Goal: Information Seeking & Learning: Learn about a topic

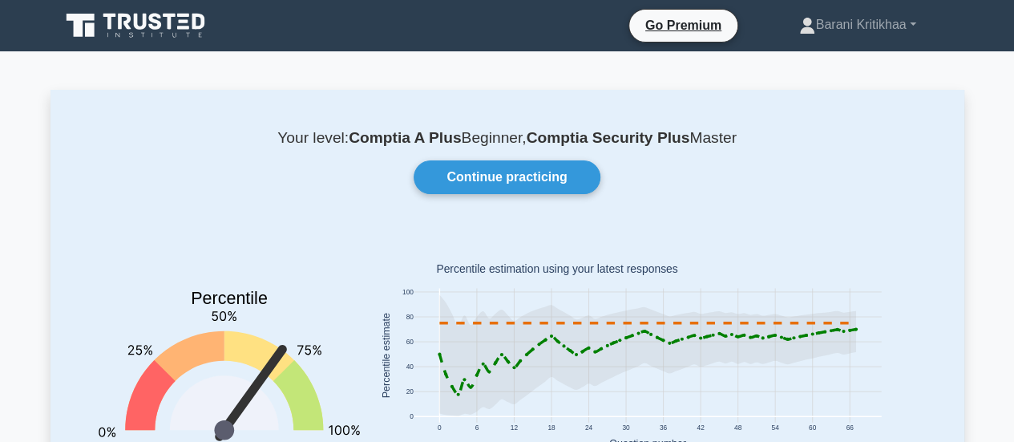
click at [407, 187] on div "Continue practicing" at bounding box center [507, 177] width 856 height 34
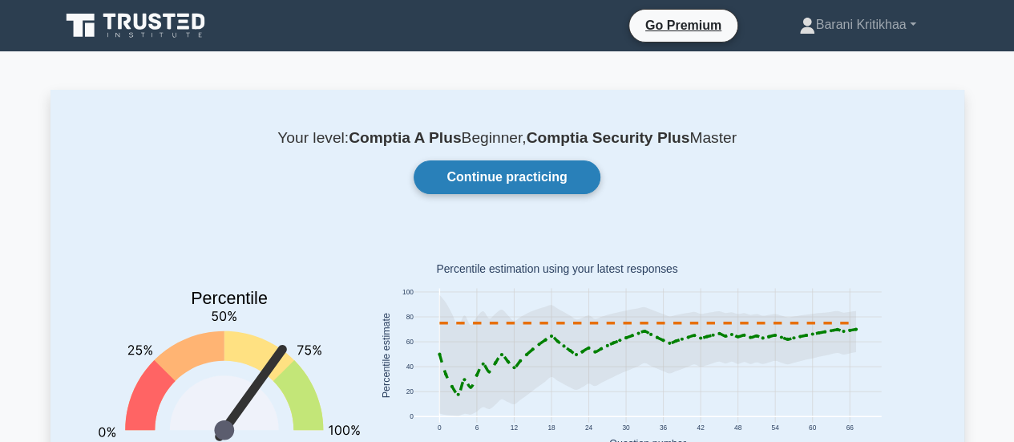
click at [420, 186] on link "Continue practicing" at bounding box center [507, 177] width 186 height 34
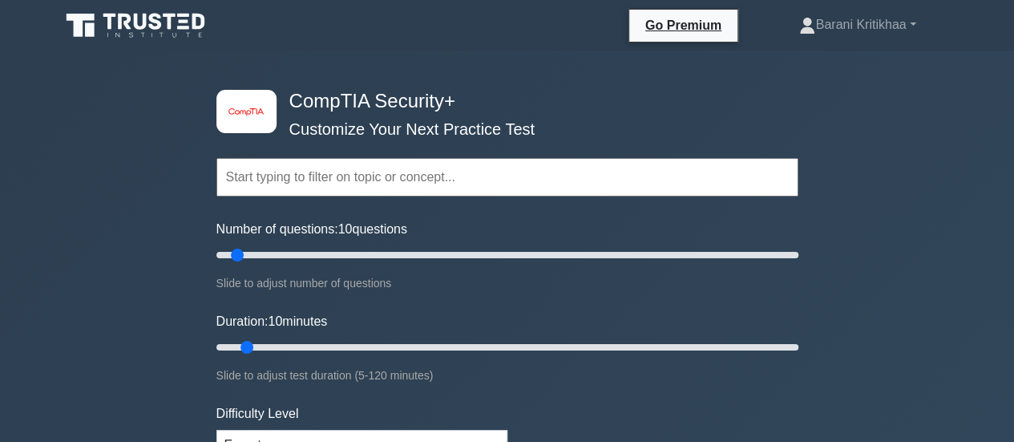
click at [469, 186] on input "text" at bounding box center [508, 177] width 582 height 38
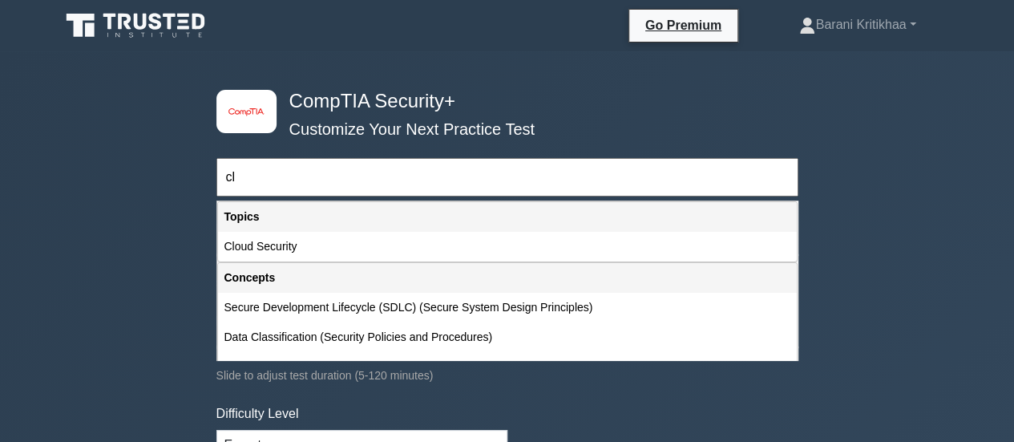
type input "c"
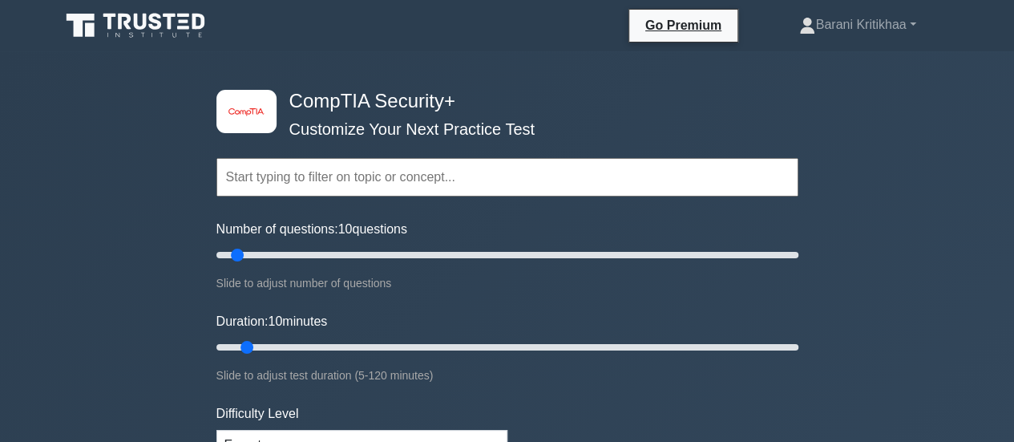
scroll to position [223, 0]
